Goal: Information Seeking & Learning: Get advice/opinions

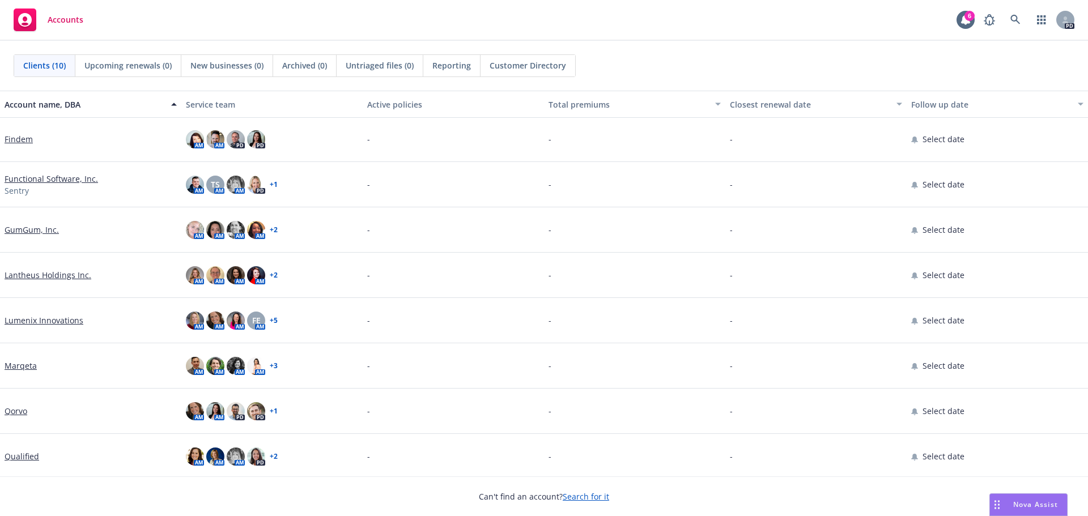
scroll to position [95, 0]
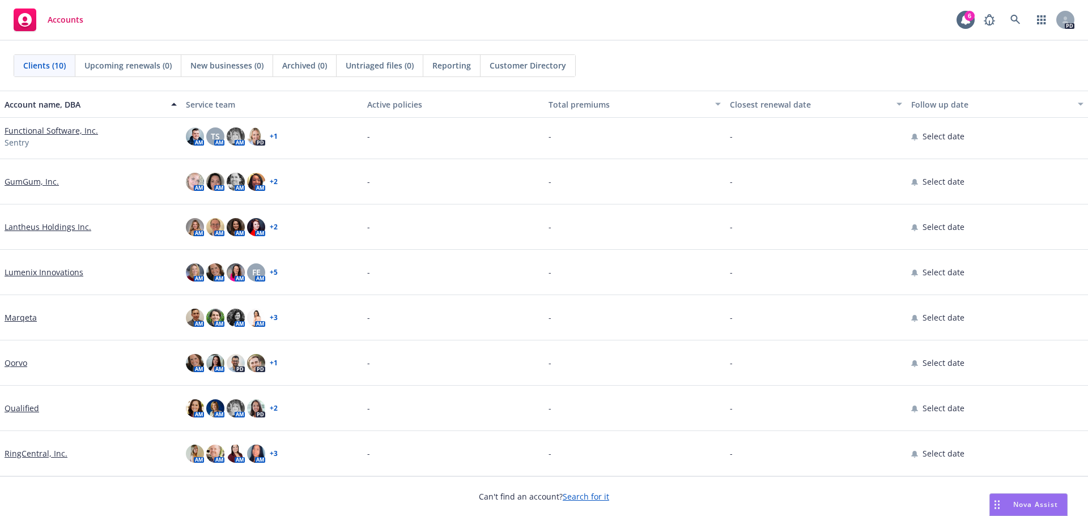
click at [1034, 507] on span "Nova Assist" at bounding box center [1035, 505] width 45 height 10
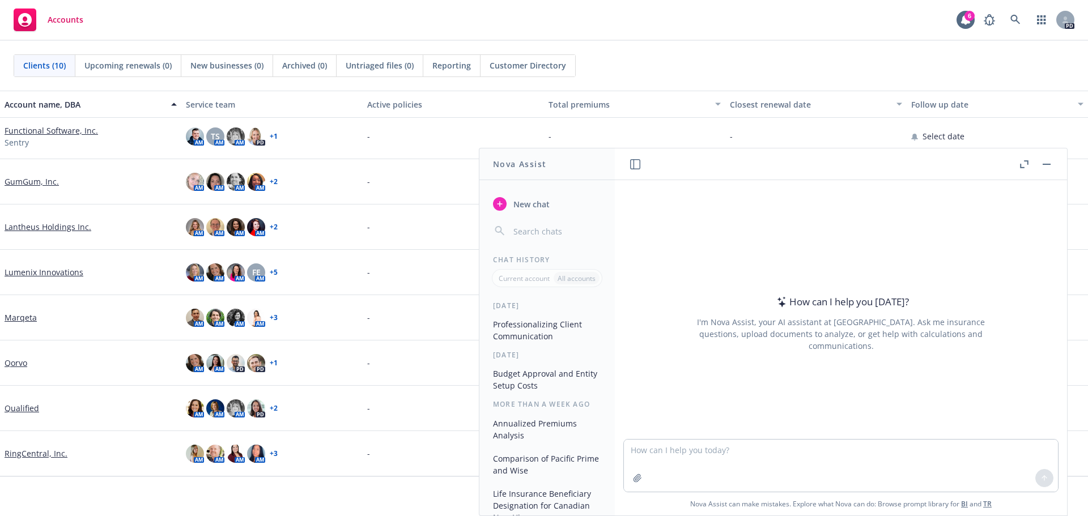
click at [534, 332] on button "Professionalizing Client Communication" at bounding box center [547, 330] width 117 height 31
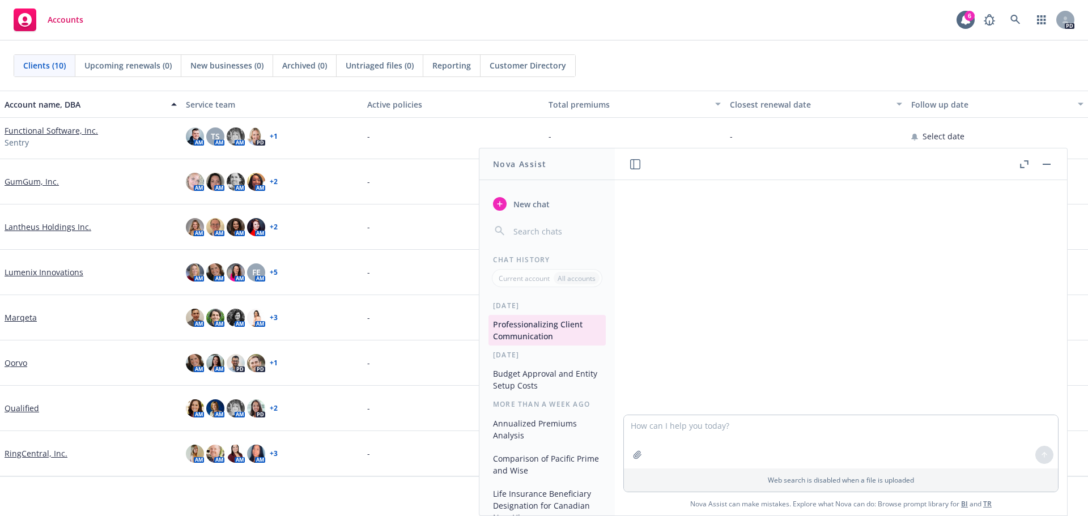
scroll to position [170, 0]
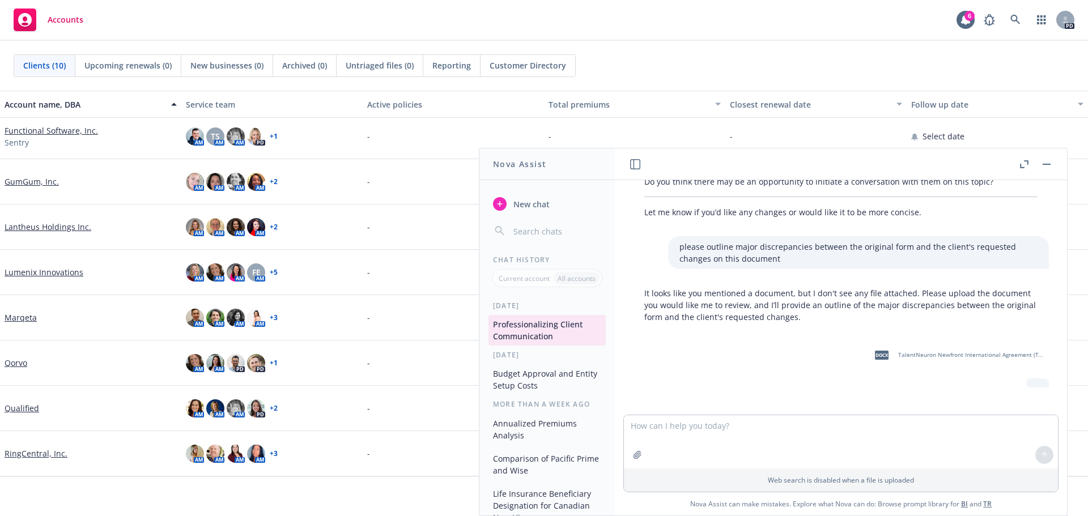
click at [1026, 383] on div at bounding box center [1037, 383] width 23 height 9
drag, startPoint x: 986, startPoint y: 356, endPoint x: 786, endPoint y: 432, distance: 213.2
click at [786, 432] on div "rewrite this to be more professoinal: Hope you are having a nice start to the d…" at bounding box center [841, 347] width 452 height 335
click at [788, 435] on textarea at bounding box center [841, 441] width 434 height 53
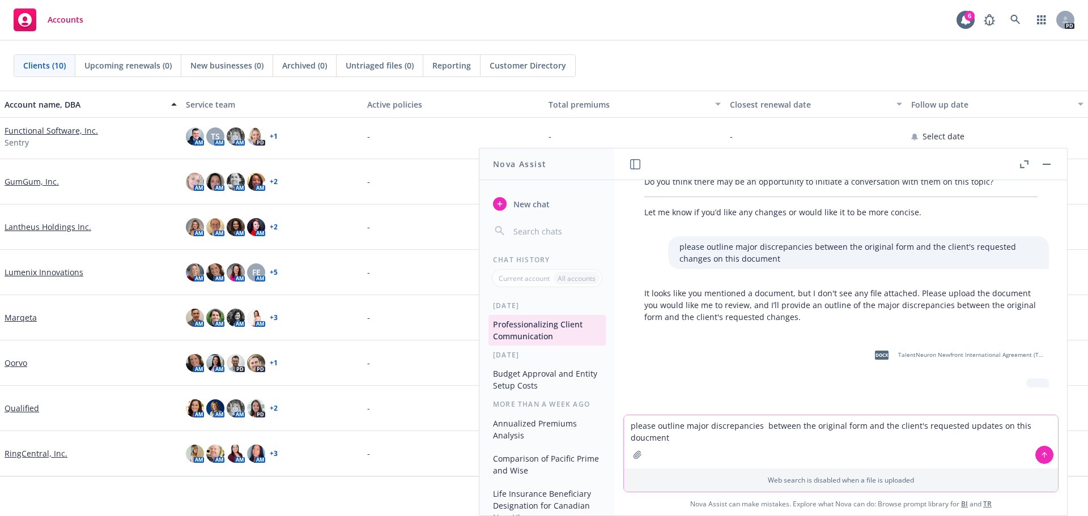
type textarea "please outline major discrepancies between the original form and the client's r…"
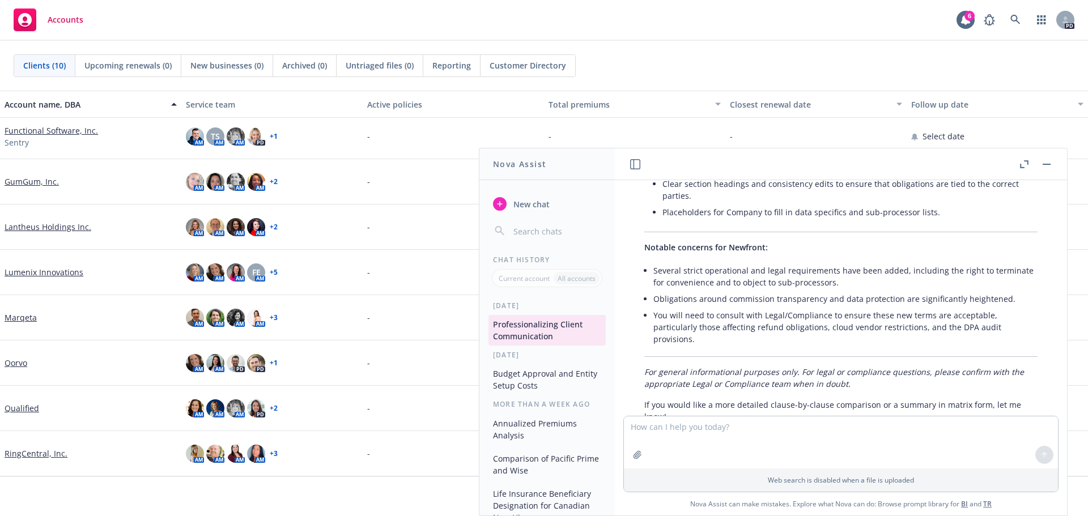
scroll to position [1200, 0]
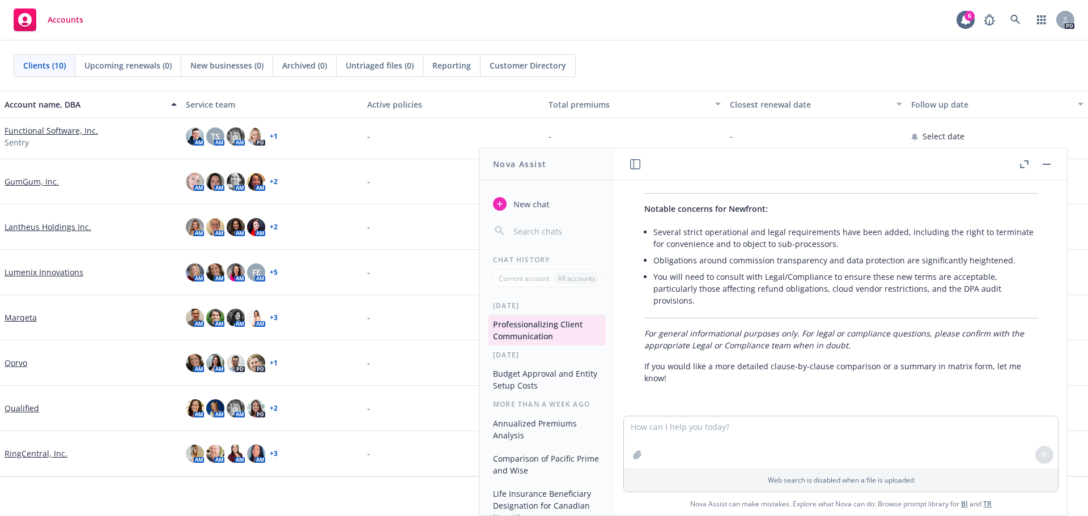
click at [891, 242] on li "Several strict operational and legal requirements have been added, including th…" at bounding box center [845, 238] width 384 height 28
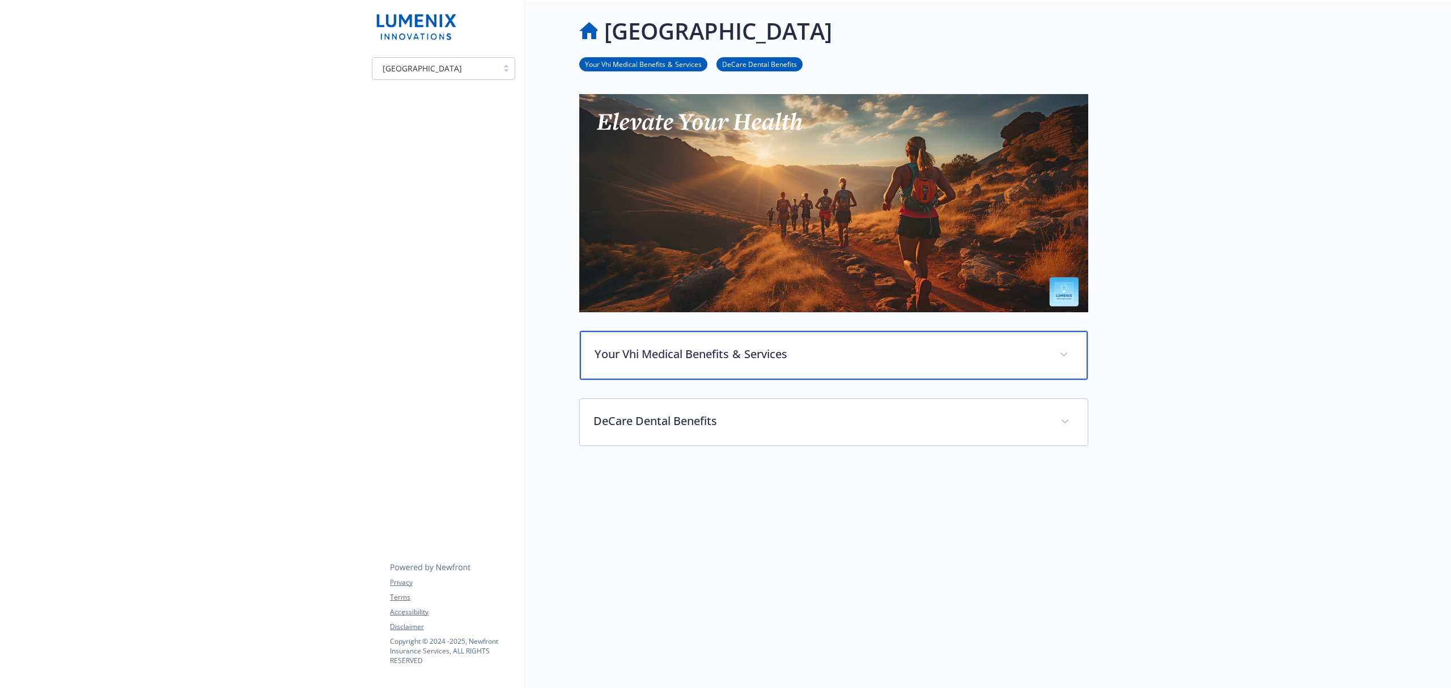
click at [757, 355] on p "Your Vhi Medical Benefits  &  Services" at bounding box center [819, 354] width 451 height 17
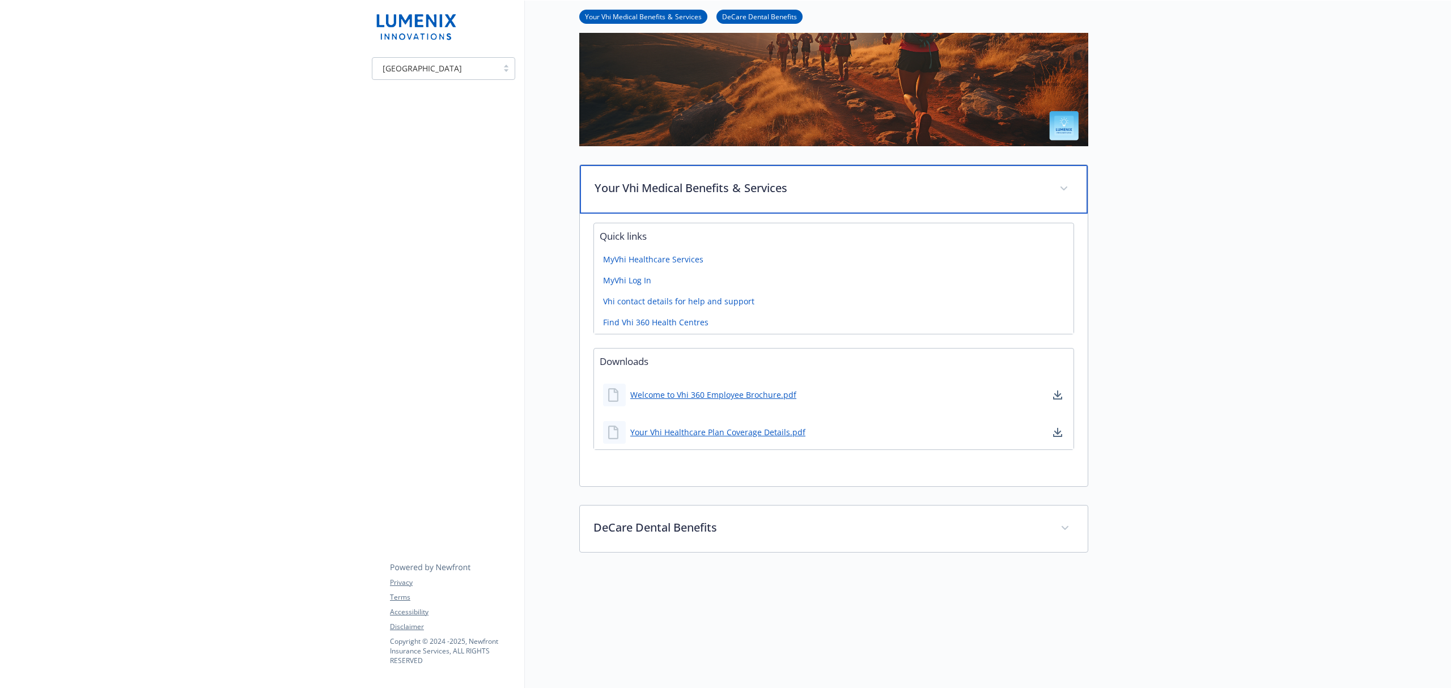
scroll to position [151, 0]
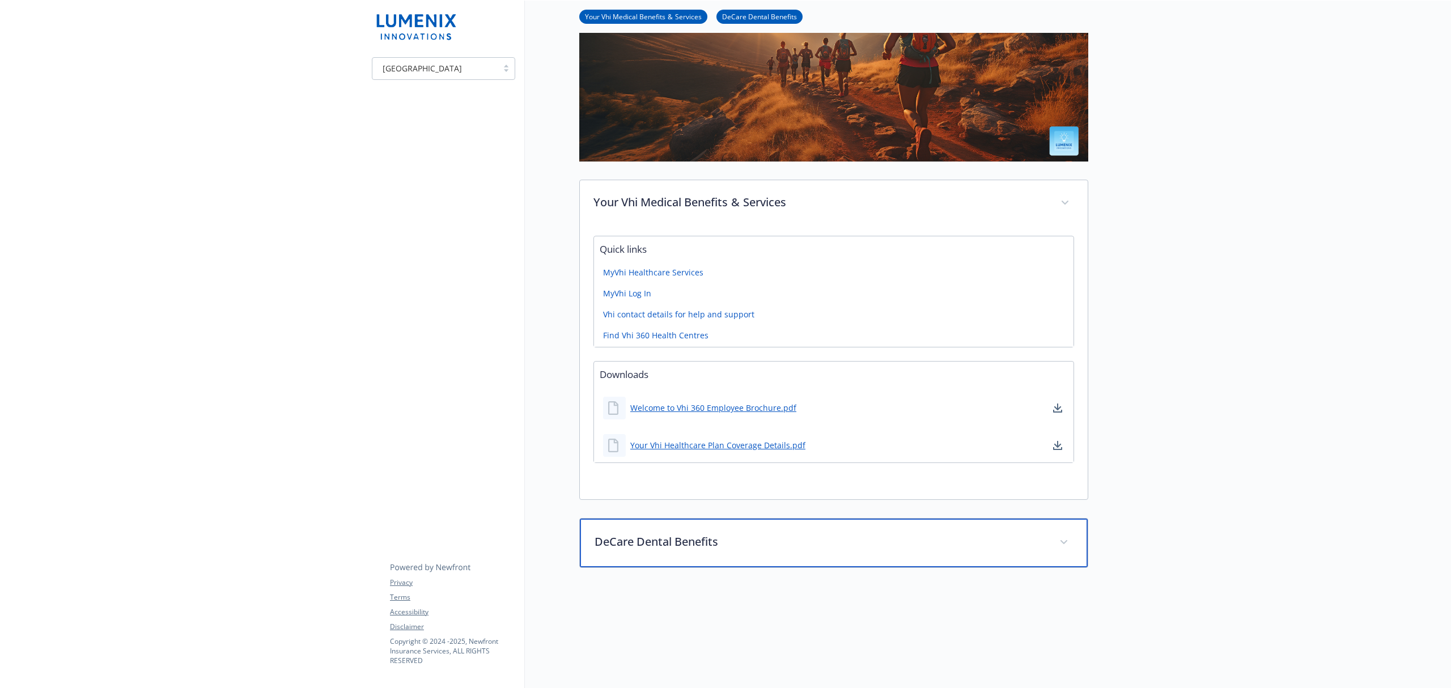
click at [695, 553] on div "DeCare Dental Benefits" at bounding box center [834, 543] width 508 height 49
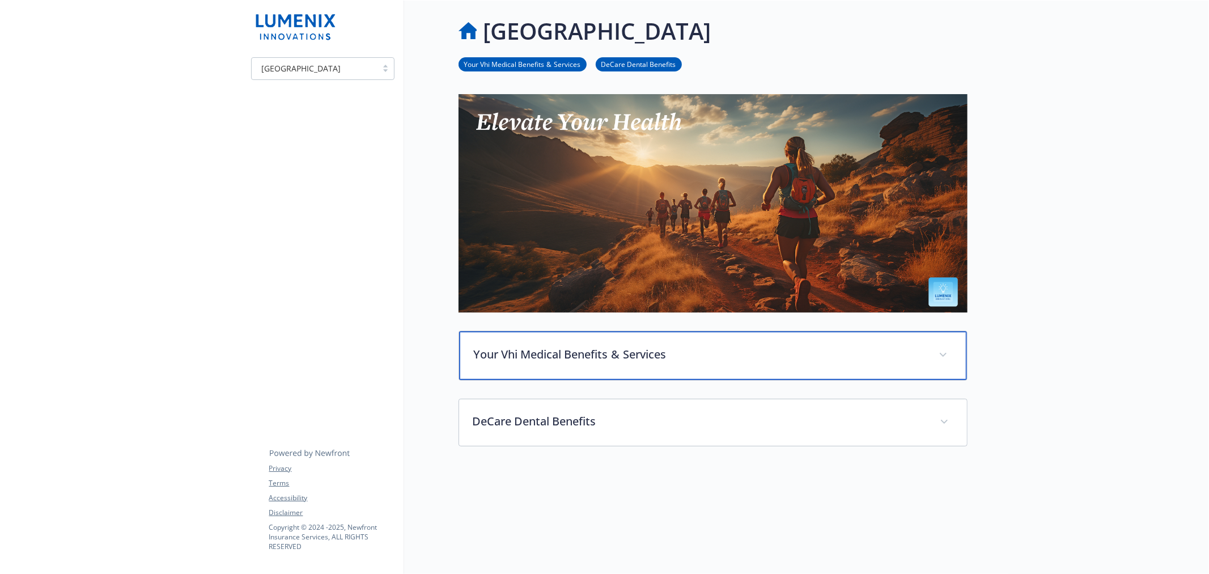
click at [947, 352] on span at bounding box center [943, 355] width 18 height 18
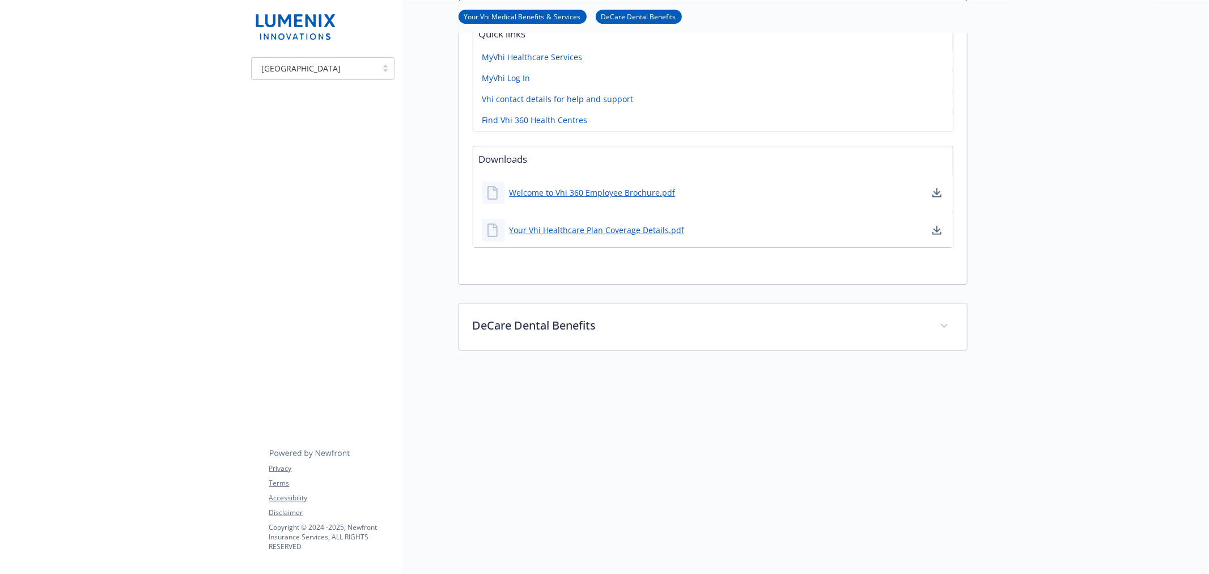
scroll to position [377, 0]
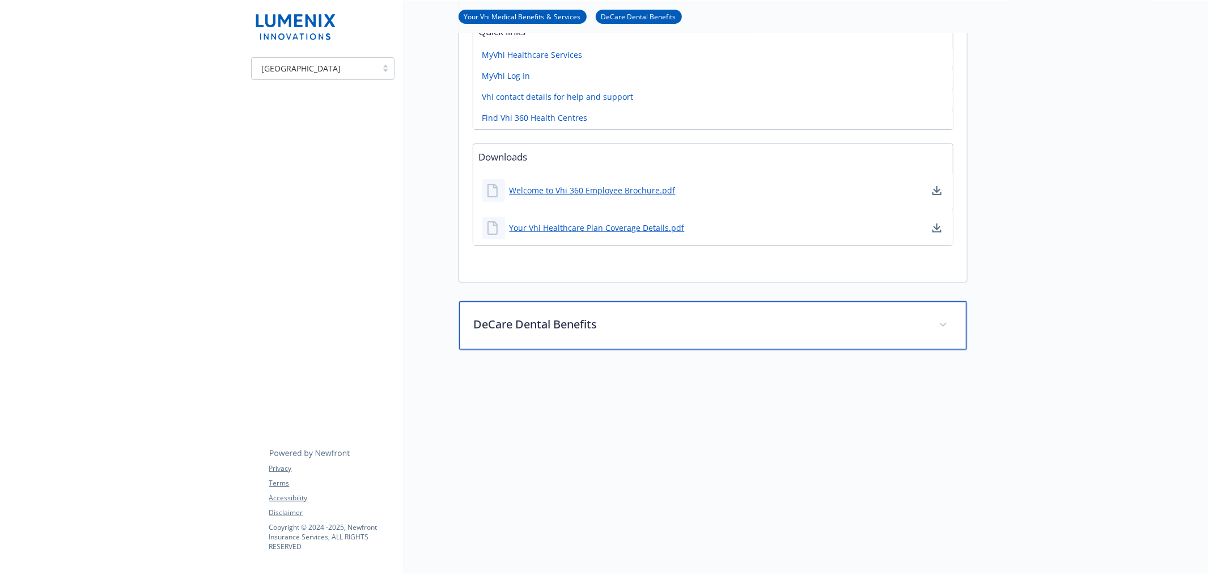
click at [625, 326] on div "DeCare Dental Benefits" at bounding box center [713, 325] width 508 height 49
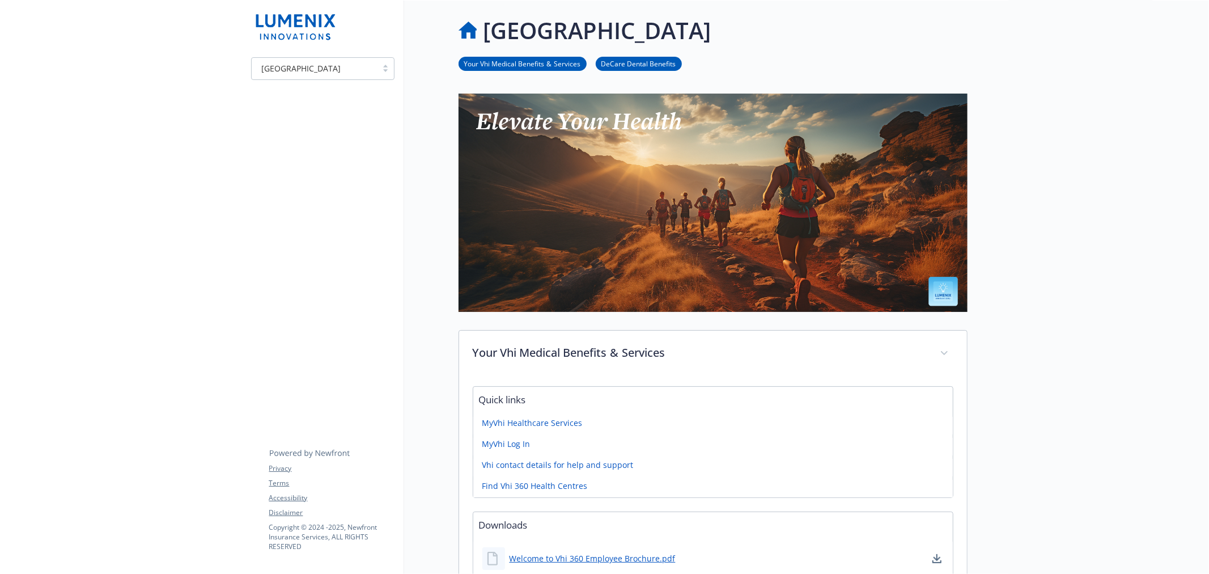
scroll to position [0, 0]
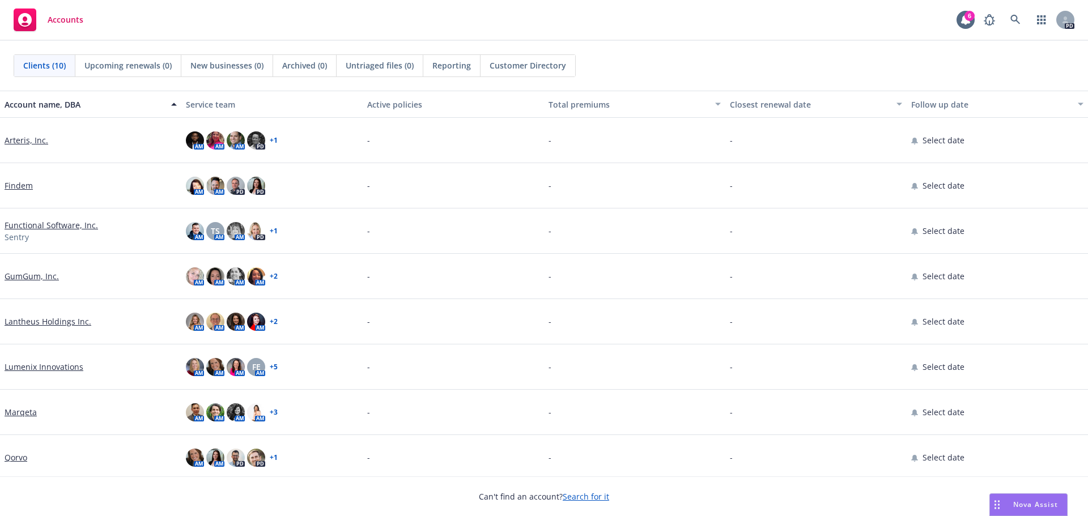
click at [1016, 498] on div "Nova Assist" at bounding box center [1028, 505] width 77 height 22
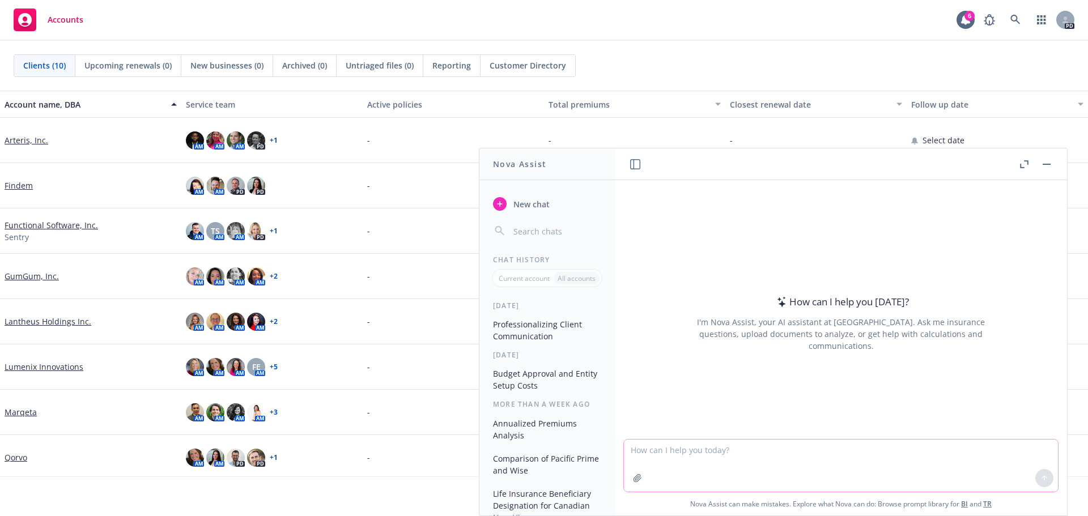
click at [683, 455] on textarea at bounding box center [841, 466] width 434 height 52
type textarea "a"
paste textarea "Thanks for your time [DATE]. Please see below the outline of our services shoul…"
type textarea "make more concise: Thanks for your time [DATE]. Please see below the outline of…"
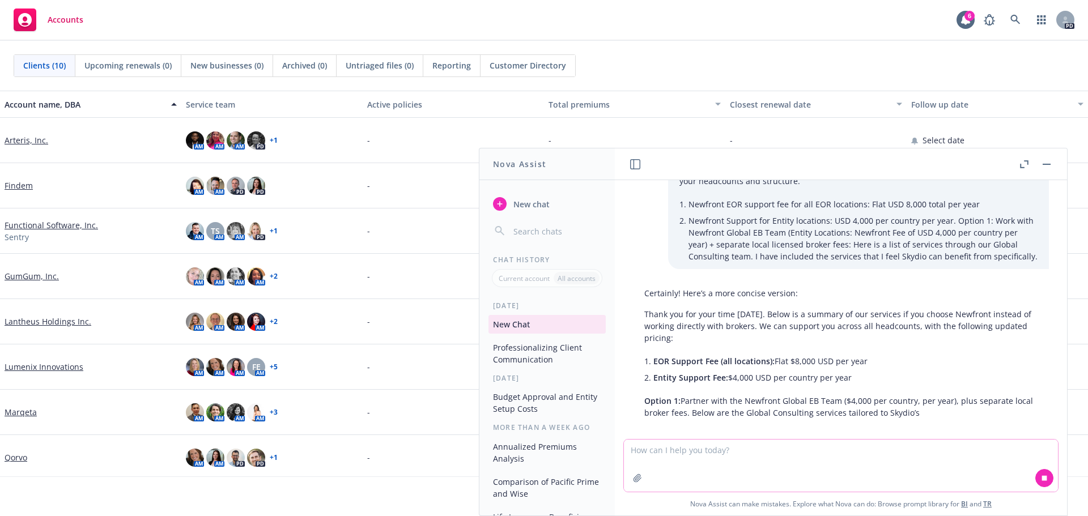
scroll to position [87, 0]
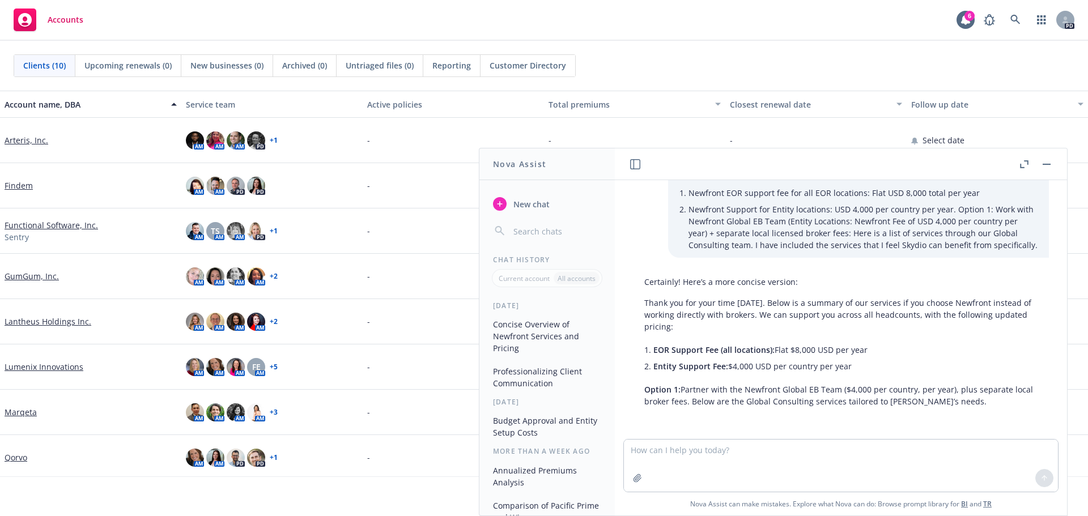
click at [715, 333] on div "Certainly! Here’s a more concise version: Thank you for your time [DATE]. Below…" at bounding box center [841, 341] width 416 height 141
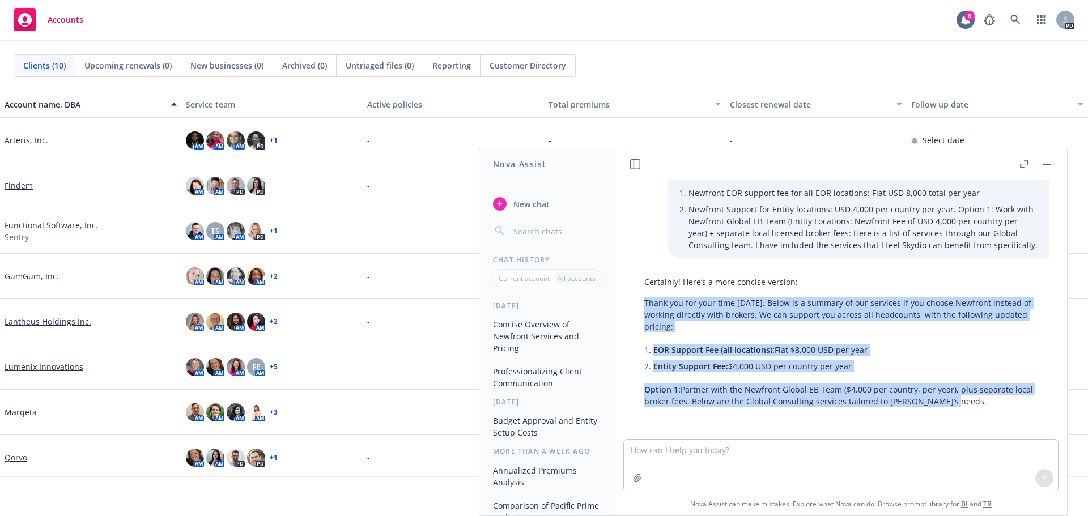
drag, startPoint x: 961, startPoint y: 402, endPoint x: 640, endPoint y: 306, distance: 334.8
click at [640, 306] on div "Certainly! Here’s a more concise version: Thank you for your time [DATE]. Below…" at bounding box center [841, 341] width 416 height 141
copy div "Thank you for your time [DATE]. Below is a summary of our services if you choos…"
drag, startPoint x: 754, startPoint y: 393, endPoint x: 761, endPoint y: 394, distance: 6.3
click at [755, 393] on p "Option 1: Partner with the Newfront Global EB Team ($4,000 per country, per yea…" at bounding box center [840, 396] width 393 height 24
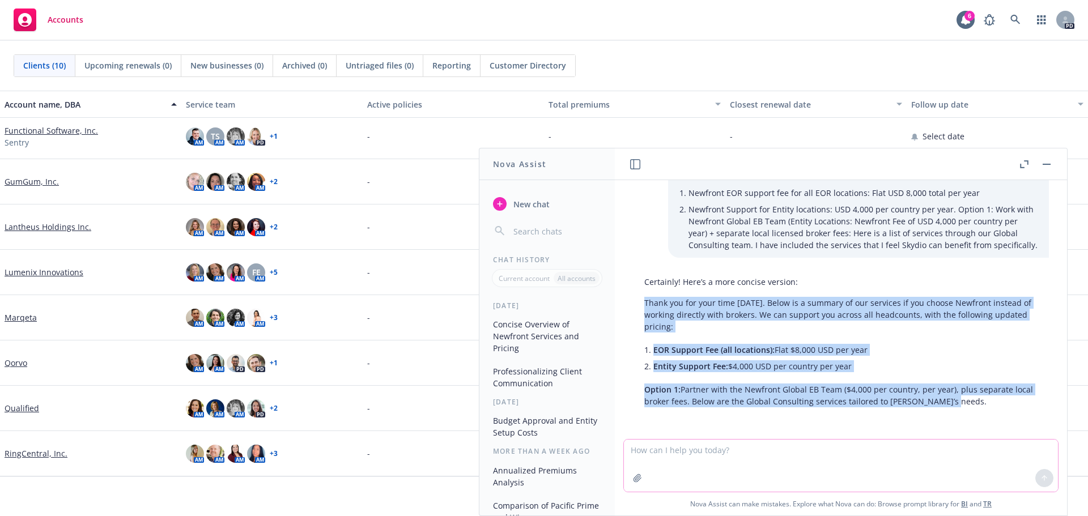
drag, startPoint x: 725, startPoint y: 454, endPoint x: 727, endPoint y: 440, distance: 13.7
click at [725, 454] on textarea at bounding box center [841, 466] width 434 height 52
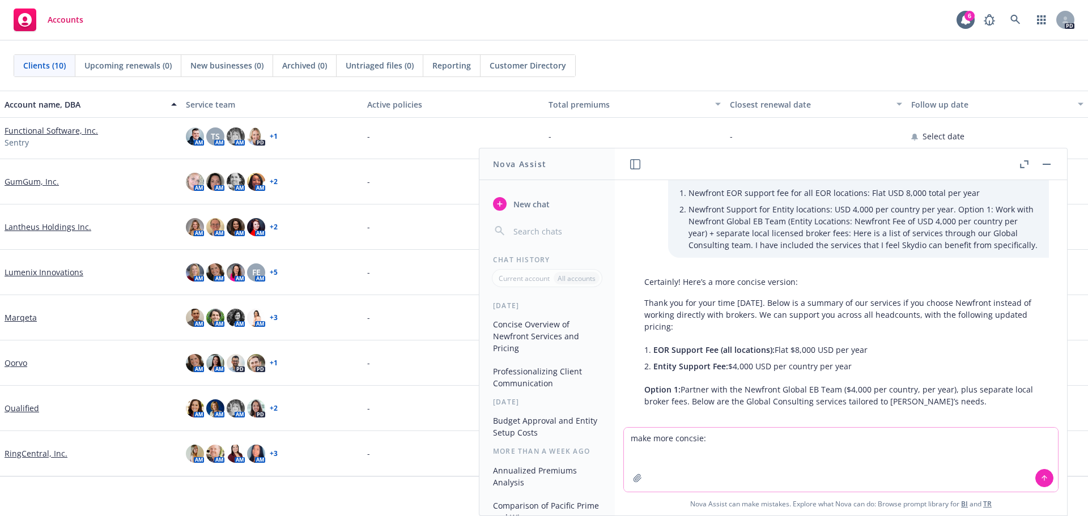
paste textarea "These are not exclusive to leveraging our services for both, and you may choose…"
type textarea "make more concsie: These are not exclusive to leveraging our services for both,…"
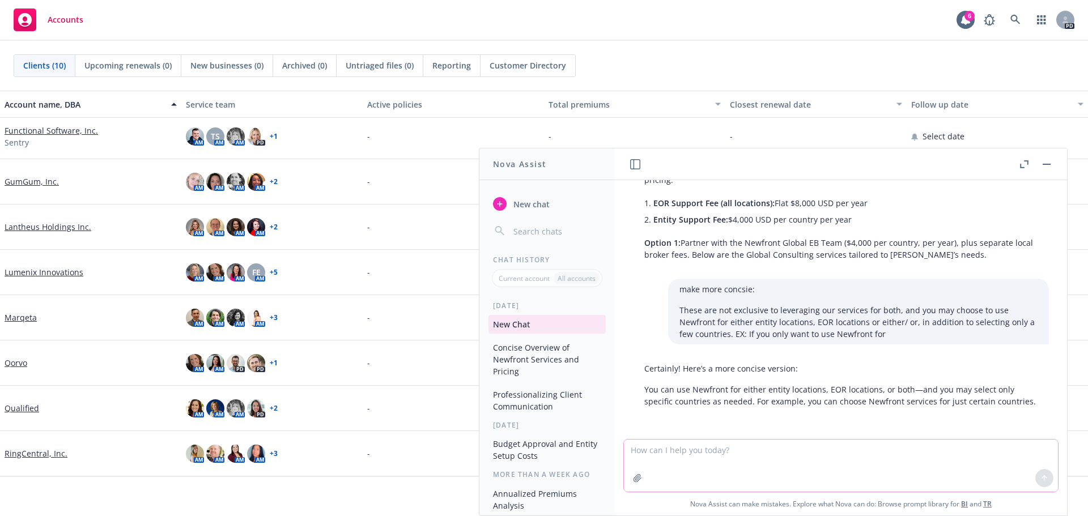
scroll to position [245, 0]
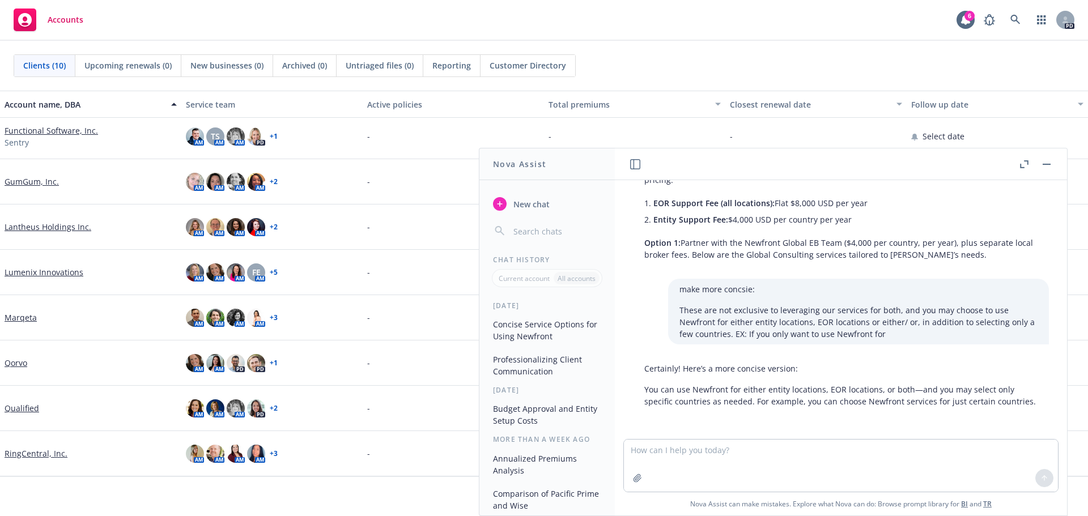
click at [725, 402] on p "You can use Newfront for either entity locations, EOR locations, or both—and yo…" at bounding box center [840, 396] width 393 height 24
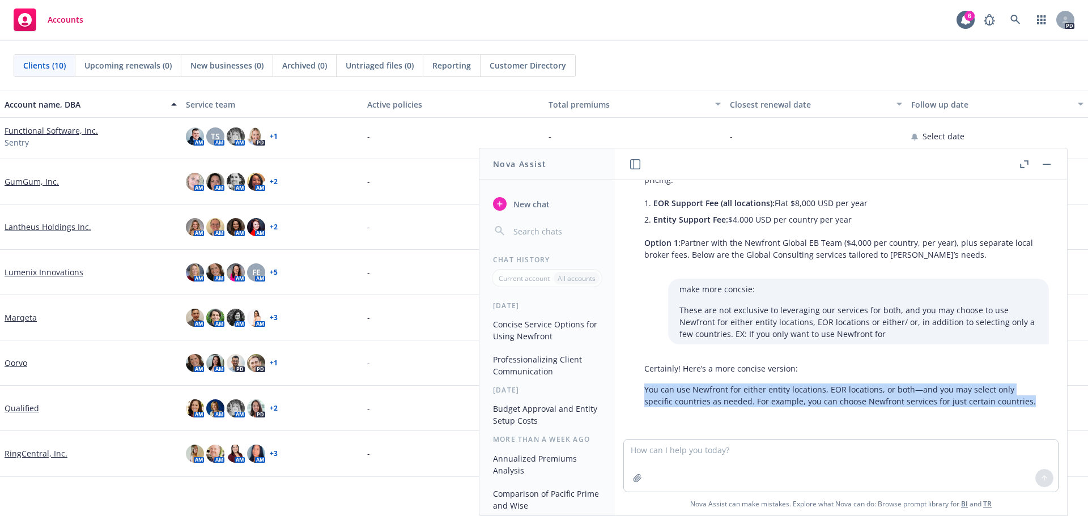
drag, startPoint x: 697, startPoint y: 405, endPoint x: 643, endPoint y: 382, distance: 58.9
click at [643, 382] on div "Certainly! Here’s a more concise version: You can use Newfront for either entit…" at bounding box center [841, 385] width 416 height 54
copy p "You can use Newfront for either entity locations, EOR locations, or both—and yo…"
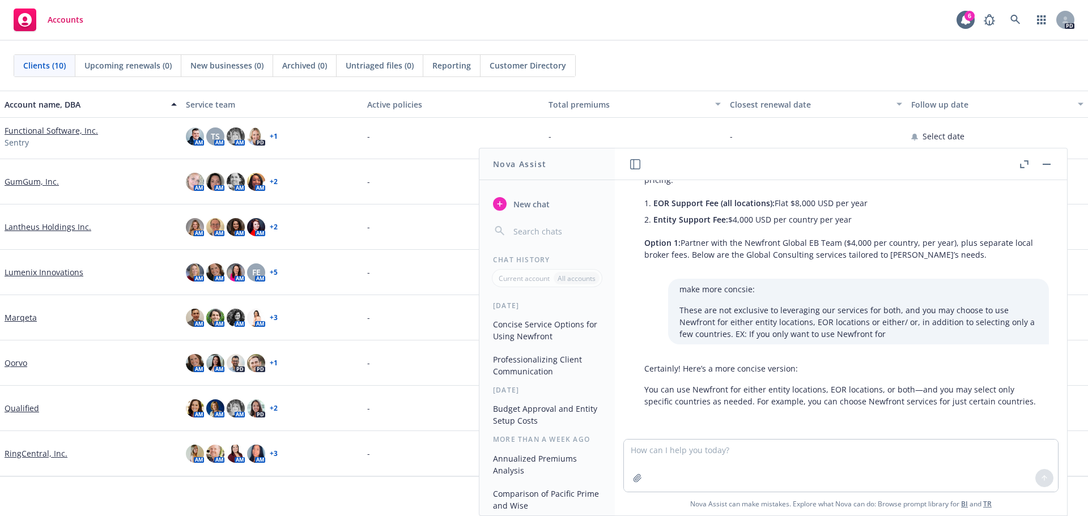
drag, startPoint x: 1042, startPoint y: 138, endPoint x: 1027, endPoint y: 137, distance: 14.8
drag, startPoint x: 1027, startPoint y: 137, endPoint x: 1050, endPoint y: 167, distance: 37.3
click at [1050, 167] on button "button" at bounding box center [1047, 165] width 14 height 14
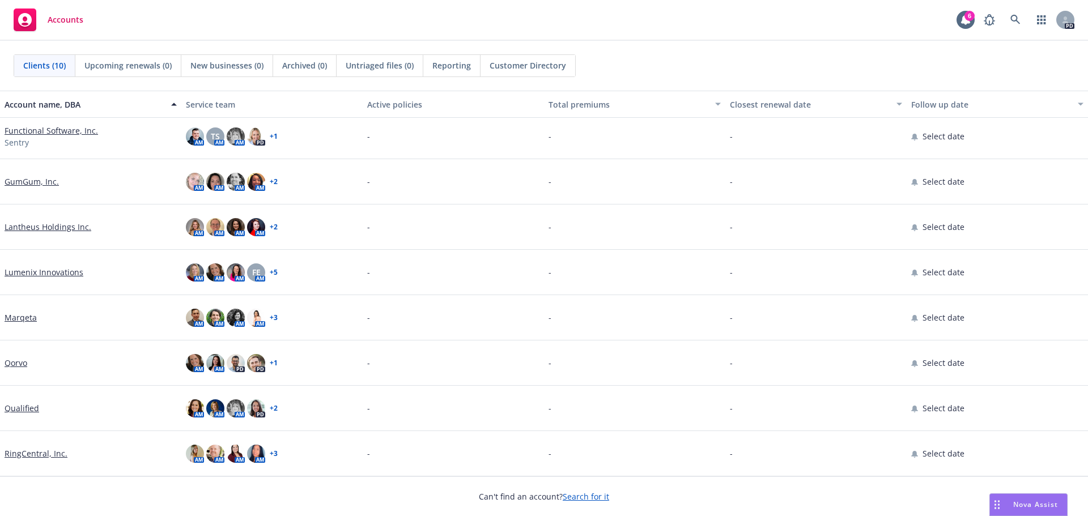
scroll to position [0, 0]
